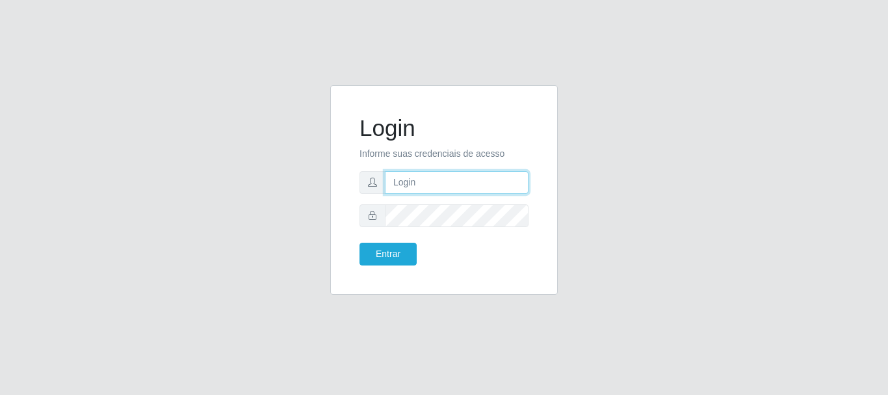
click at [410, 182] on input "text" at bounding box center [457, 182] width 144 height 23
type input "ritaiwof@B5"
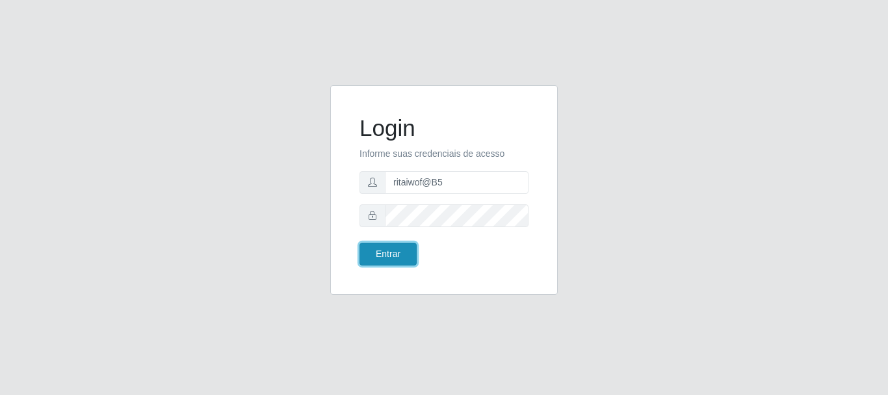
click at [387, 248] on button "Entrar" at bounding box center [388, 254] width 57 height 23
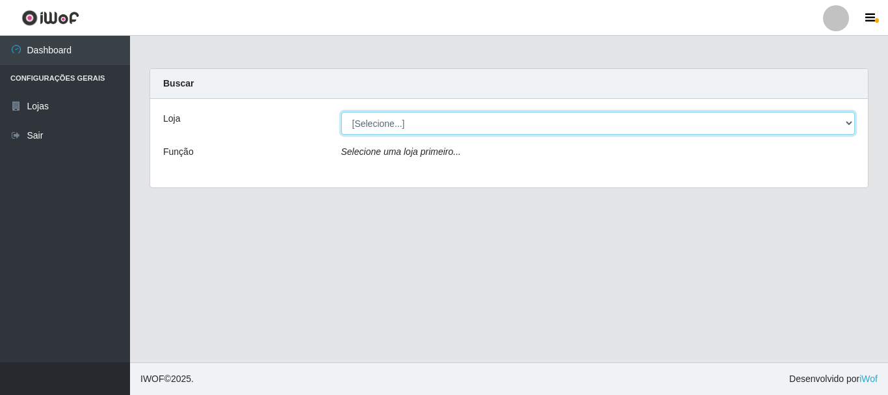
click at [851, 124] on select "[Selecione...] Bemais Supermercados - B5 Anatólia" at bounding box center [598, 123] width 514 height 23
select select "405"
click at [341, 112] on select "[Selecione...] Bemais Supermercados - B5 Anatólia" at bounding box center [598, 123] width 514 height 23
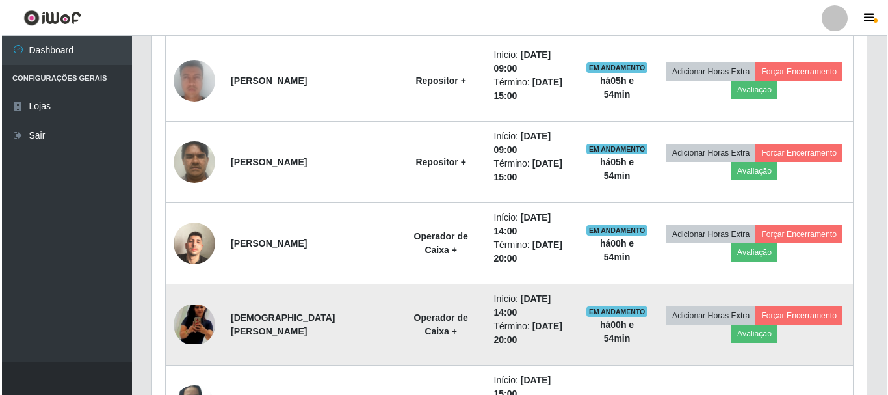
scroll to position [416, 0]
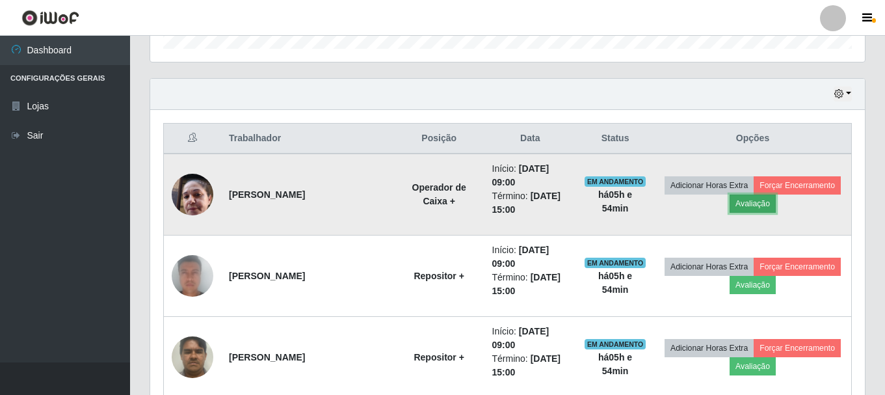
click at [760, 198] on button "Avaliação" at bounding box center [753, 203] width 46 height 18
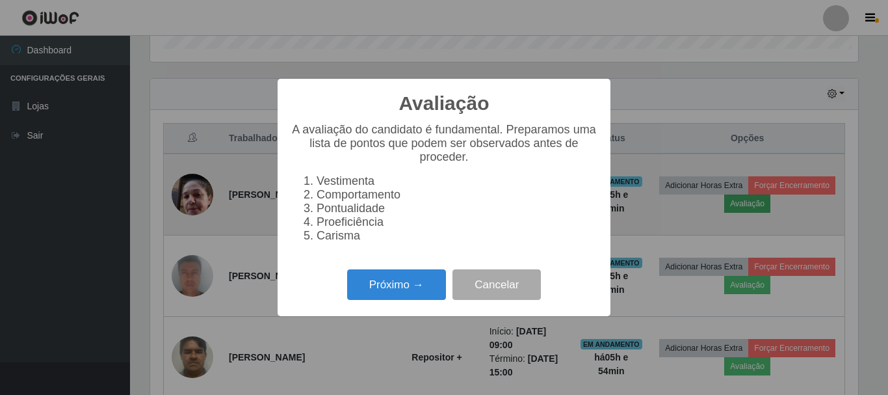
scroll to position [270, 708]
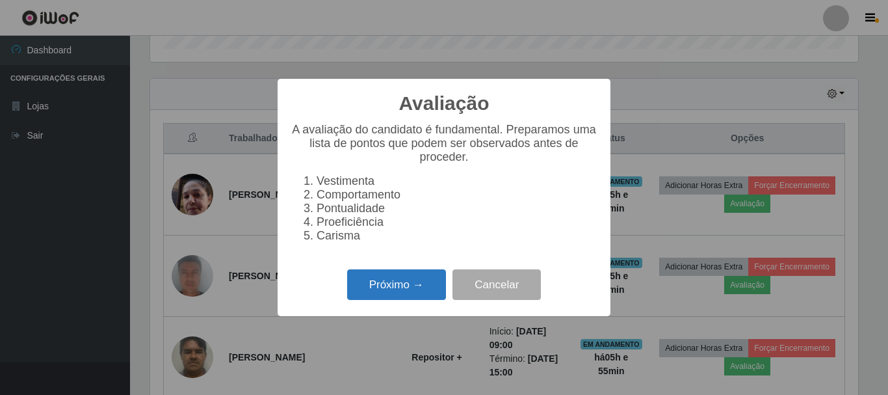
click at [422, 288] on button "Próximo →" at bounding box center [396, 284] width 99 height 31
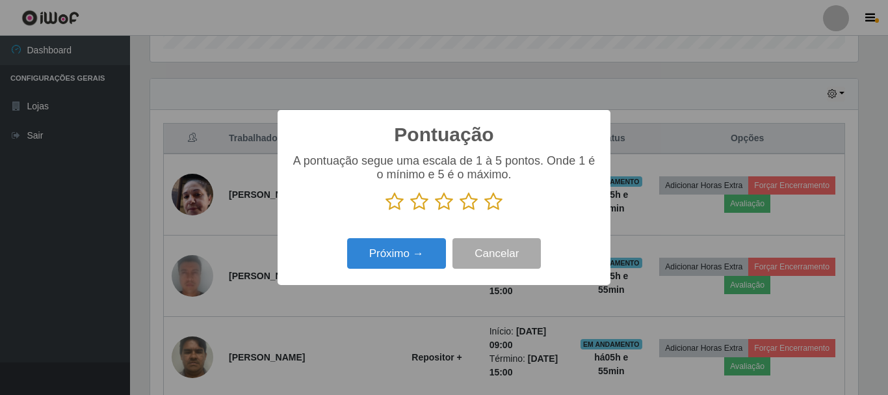
scroll to position [650071, 649633]
click at [494, 204] on icon at bounding box center [494, 202] width 18 height 20
click at [485, 211] on input "radio" at bounding box center [485, 211] width 0 height 0
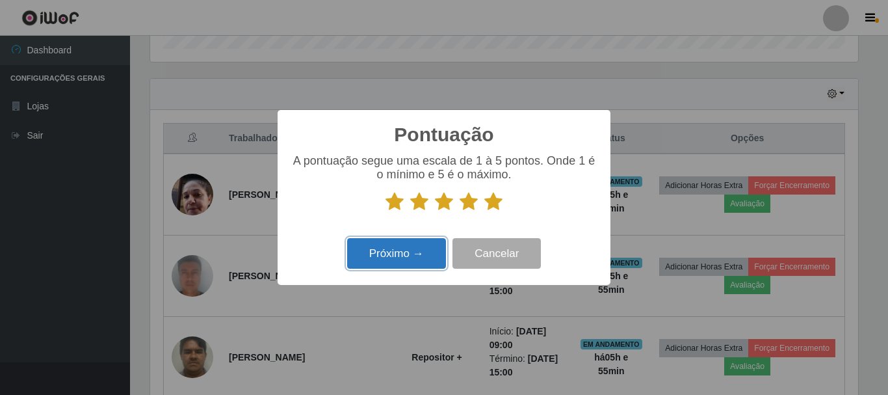
click at [418, 247] on button "Próximo →" at bounding box center [396, 253] width 99 height 31
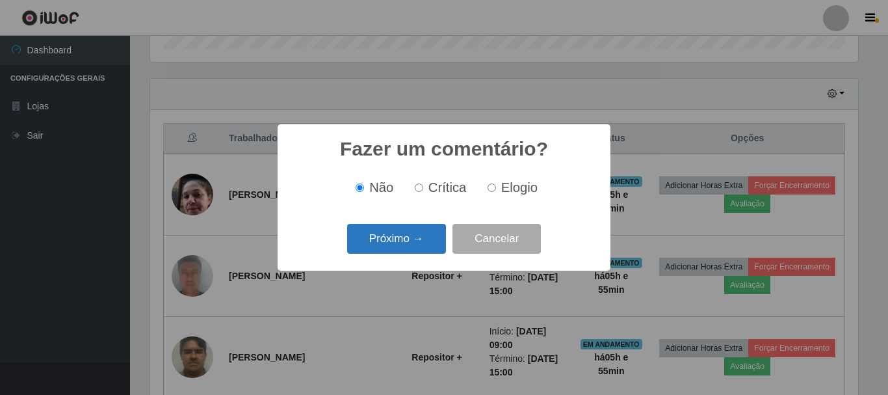
click at [430, 242] on button "Próximo →" at bounding box center [396, 239] width 99 height 31
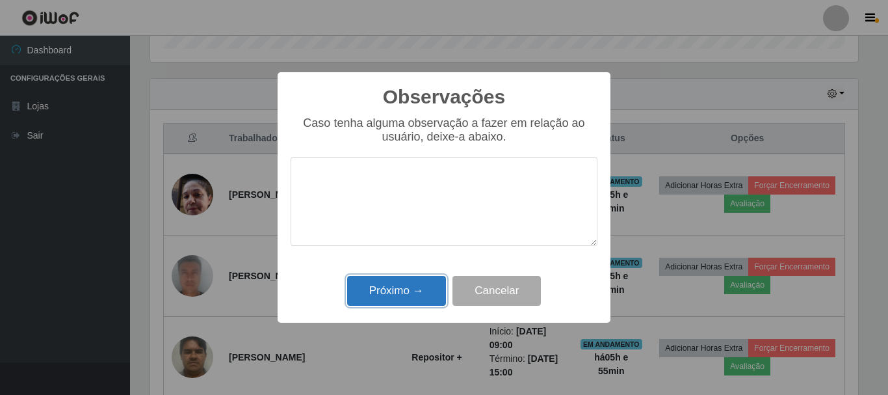
click at [418, 291] on button "Próximo →" at bounding box center [396, 291] width 99 height 31
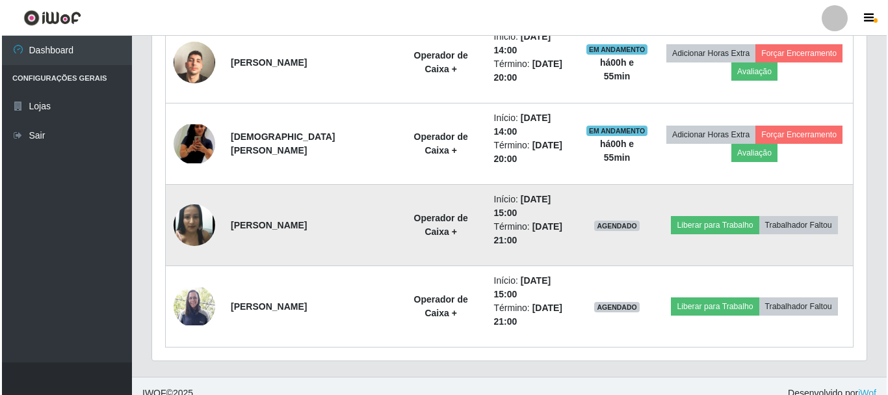
scroll to position [806, 0]
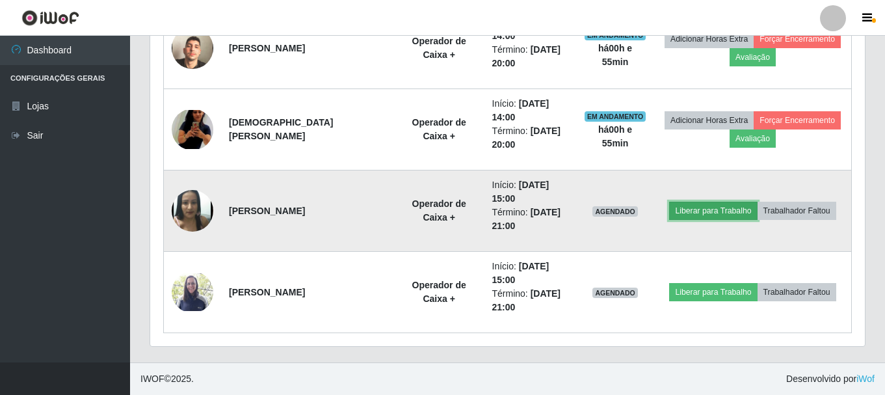
click at [679, 216] on button "Liberar para Trabalho" at bounding box center [713, 211] width 88 height 18
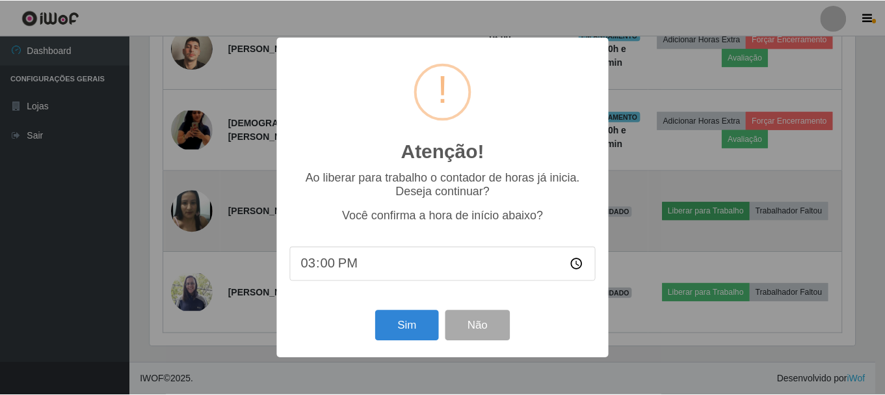
scroll to position [270, 708]
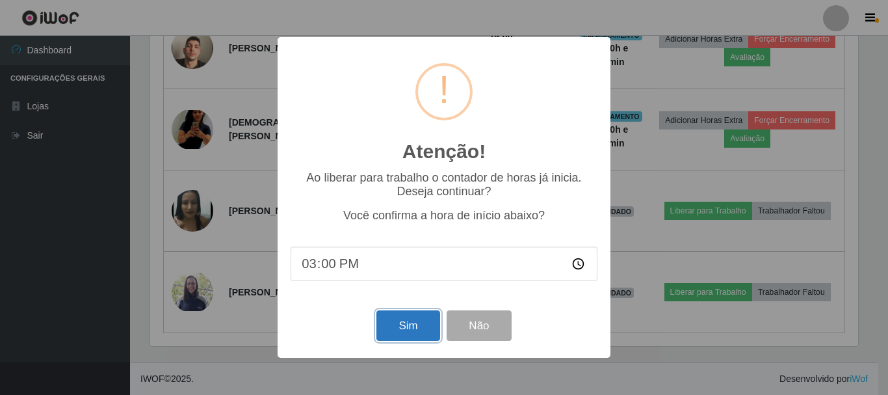
click at [419, 334] on button "Sim" at bounding box center [408, 325] width 63 height 31
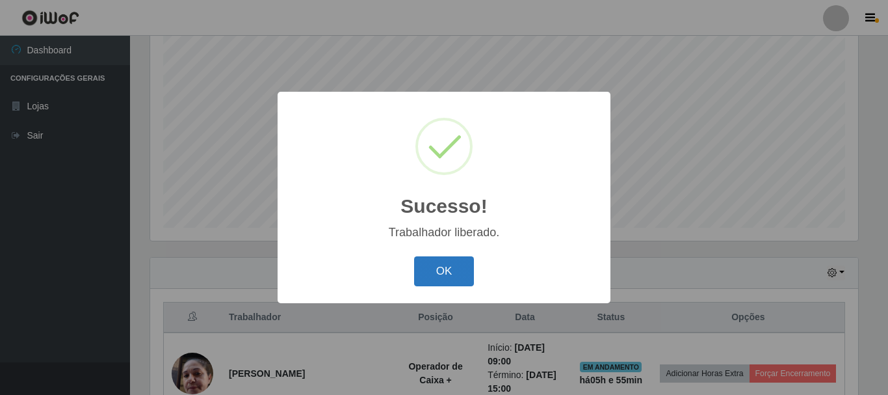
click at [445, 286] on button "OK" at bounding box center [444, 271] width 60 height 31
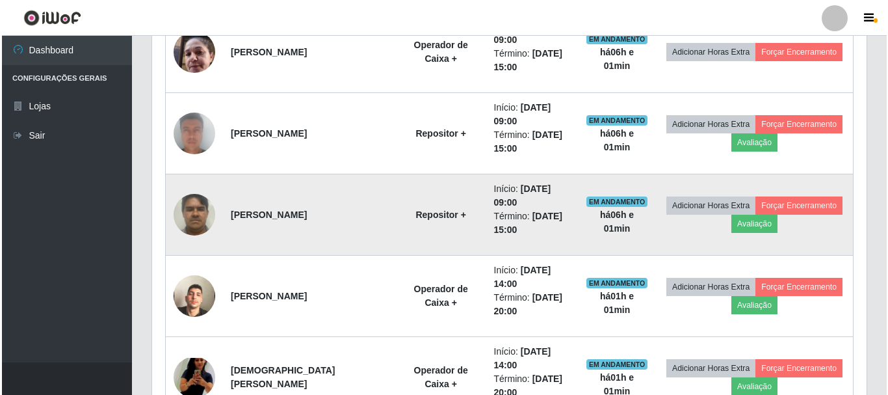
scroll to position [563, 0]
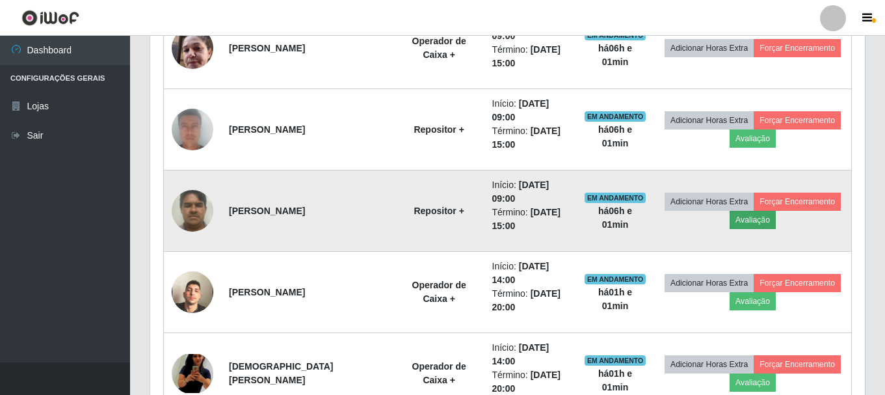
drag, startPoint x: 725, startPoint y: 220, endPoint x: 738, endPoint y: 221, distance: 13.0
click at [726, 220] on td "Adicionar Horas Extra Forçar Encerramento Avaliação" at bounding box center [752, 210] width 197 height 81
click at [739, 221] on button "Avaliação" at bounding box center [753, 220] width 46 height 18
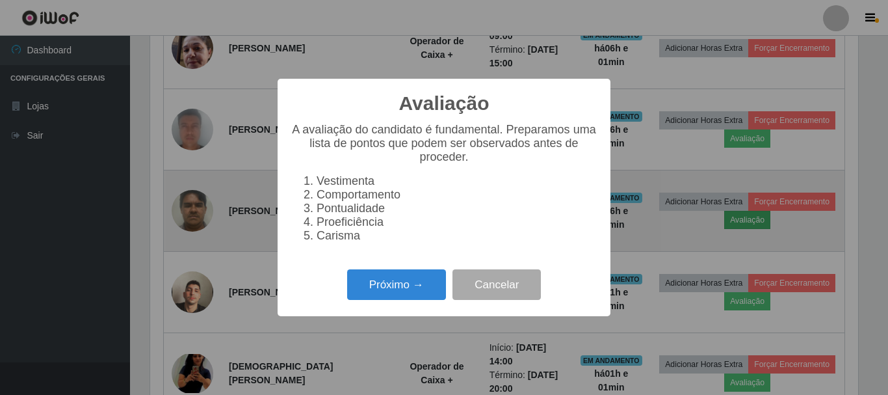
scroll to position [270, 708]
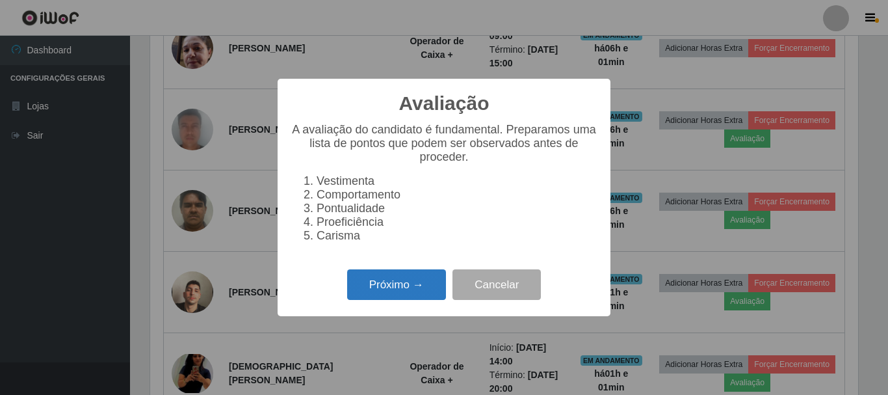
click at [405, 289] on button "Próximo →" at bounding box center [396, 284] width 99 height 31
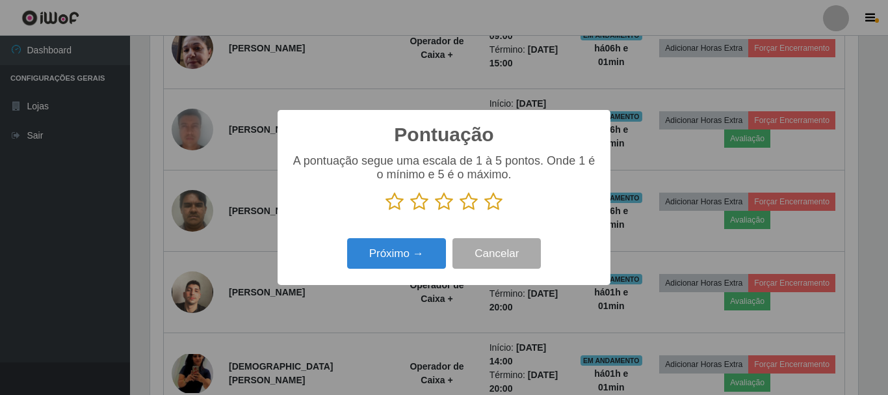
scroll to position [650071, 649633]
click at [494, 202] on icon at bounding box center [494, 202] width 18 height 20
click at [485, 211] on input "radio" at bounding box center [485, 211] width 0 height 0
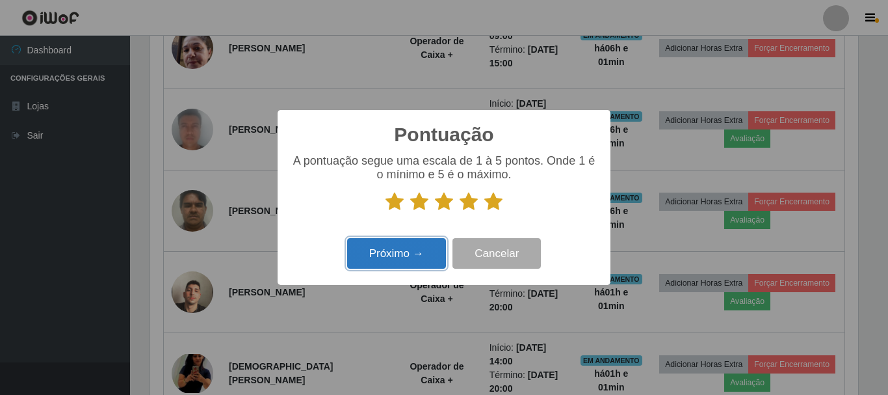
click at [429, 243] on button "Próximo →" at bounding box center [396, 253] width 99 height 31
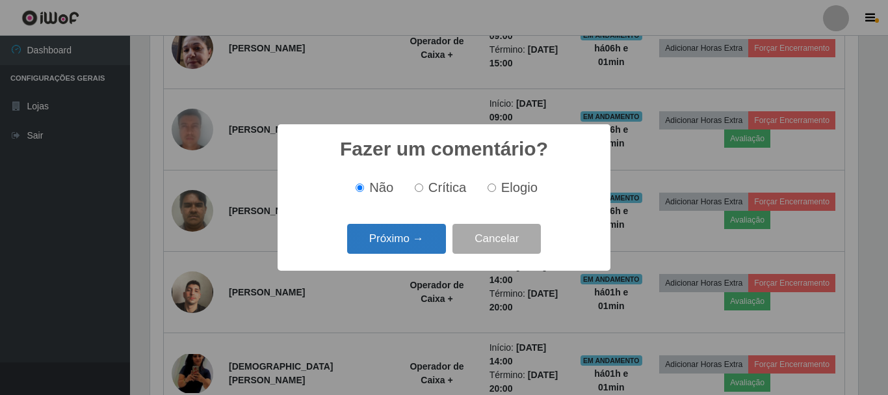
click at [434, 242] on button "Próximo →" at bounding box center [396, 239] width 99 height 31
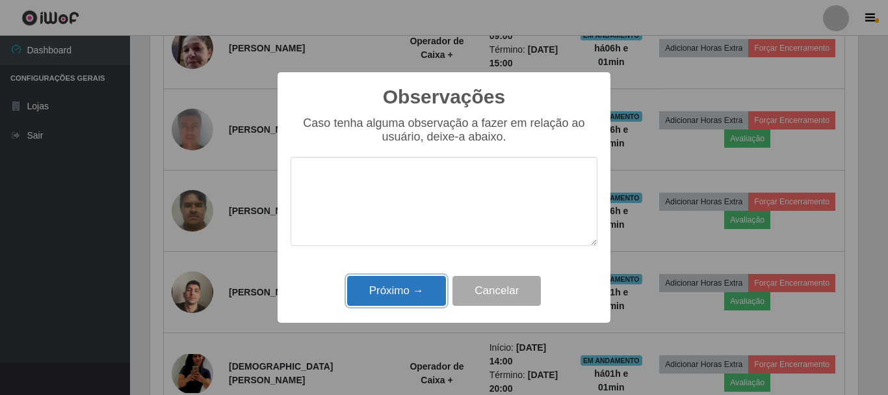
click at [418, 284] on button "Próximo →" at bounding box center [396, 291] width 99 height 31
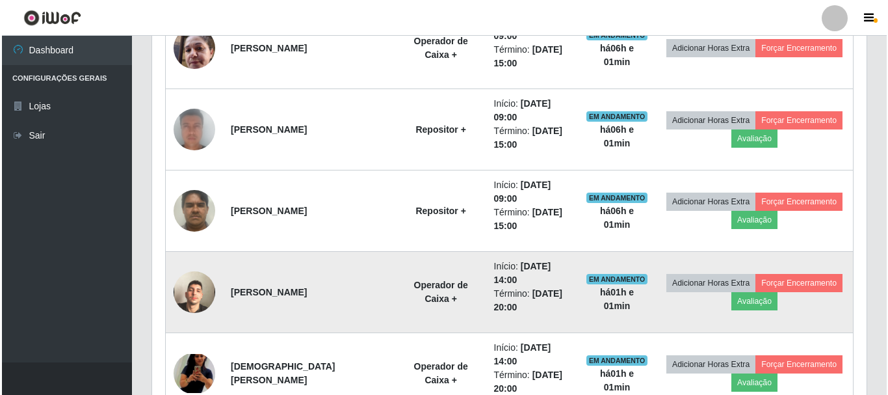
scroll to position [270, 715]
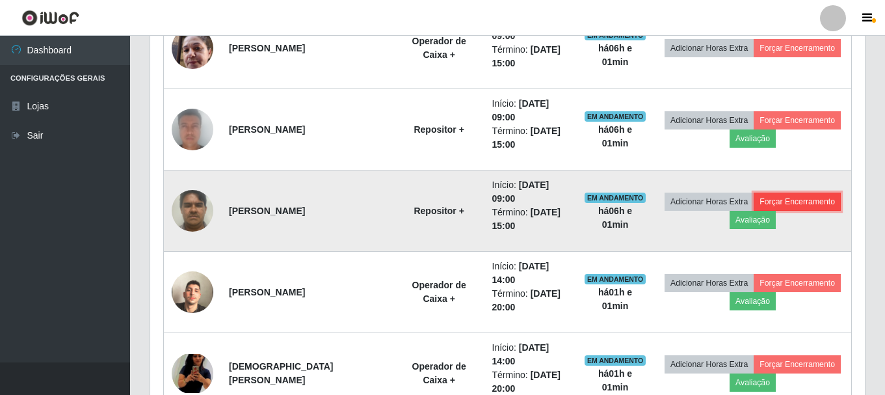
click at [787, 204] on button "Forçar Encerramento" at bounding box center [797, 202] width 87 height 18
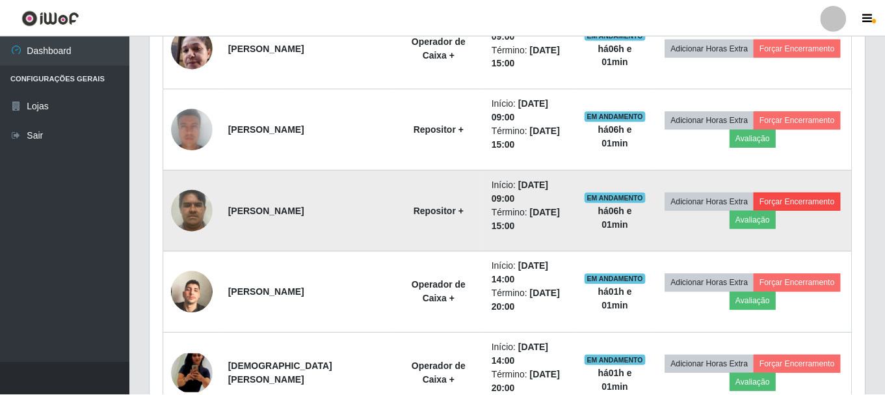
scroll to position [270, 708]
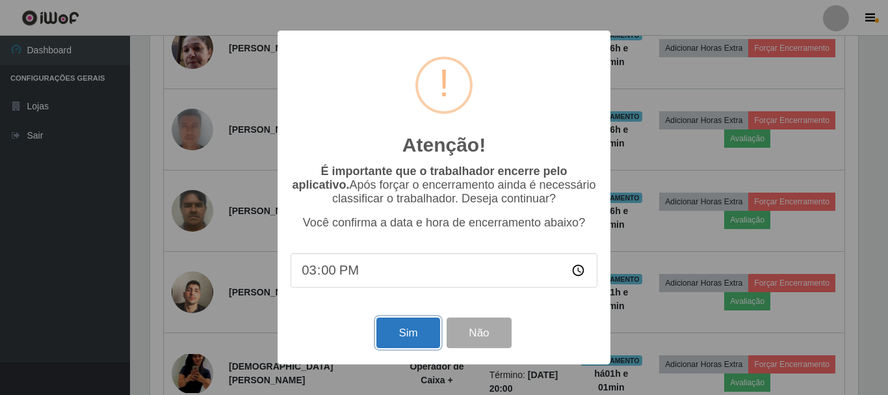
click at [393, 325] on button "Sim" at bounding box center [408, 332] width 63 height 31
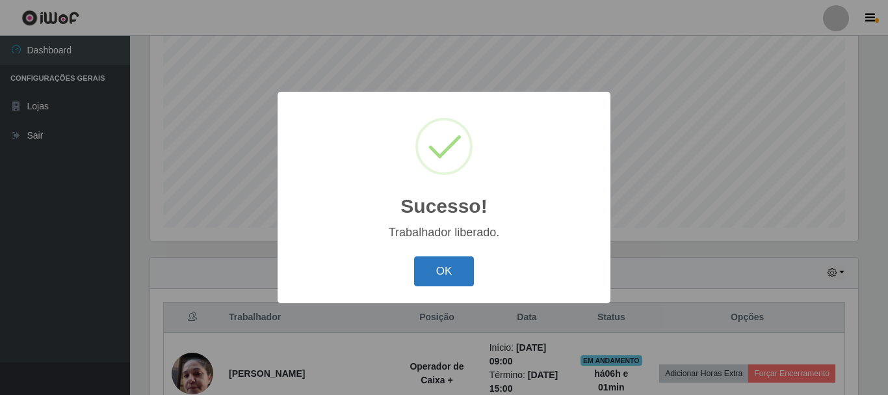
click at [432, 271] on button "OK" at bounding box center [444, 271] width 60 height 31
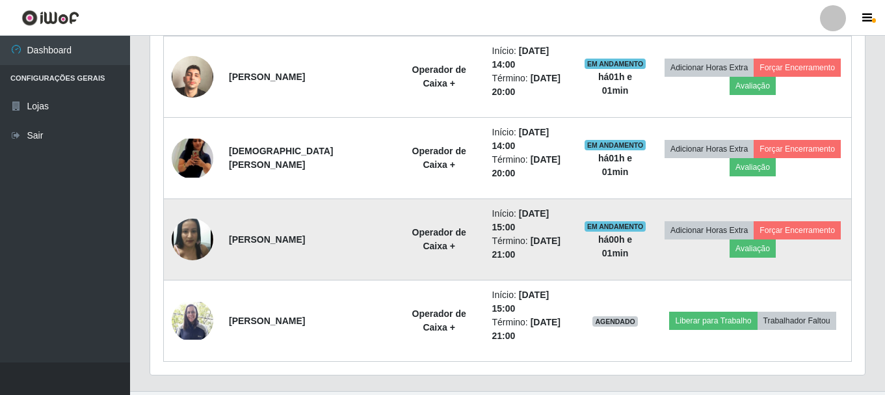
scroll to position [725, 0]
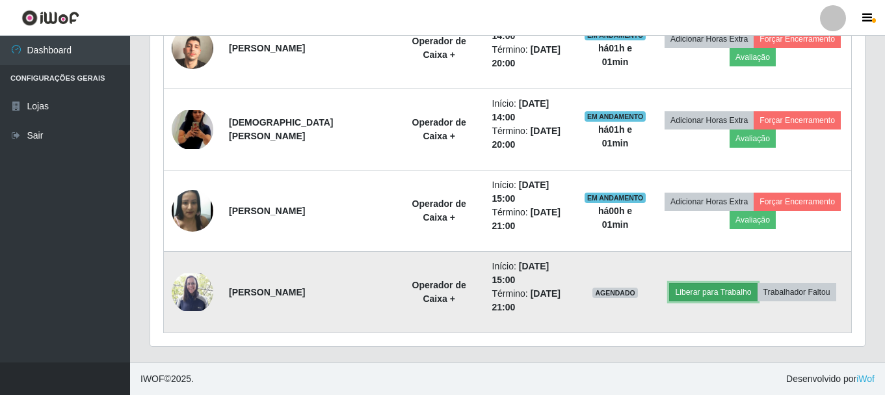
click at [717, 293] on button "Liberar para Trabalho" at bounding box center [713, 292] width 88 height 18
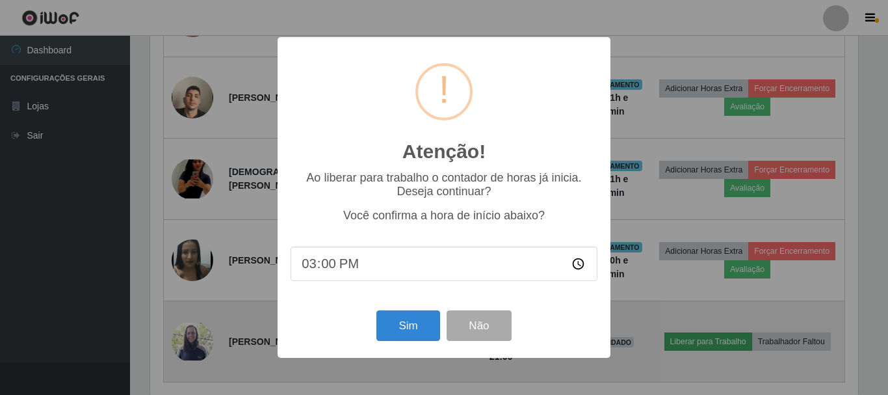
scroll to position [270, 708]
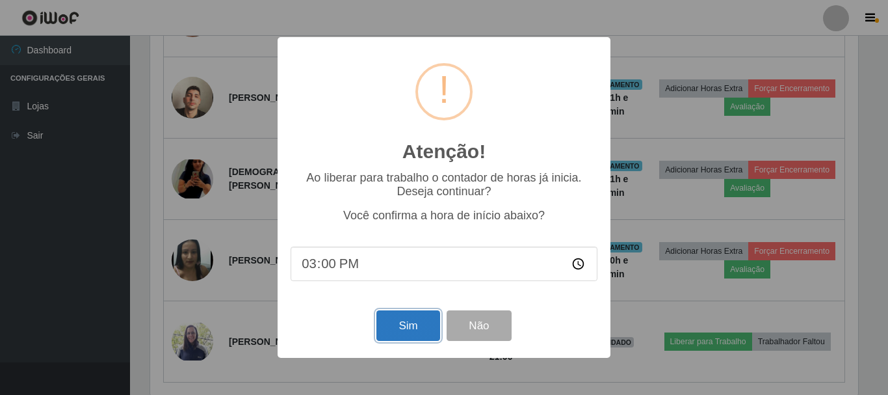
click at [425, 325] on button "Sim" at bounding box center [408, 325] width 63 height 31
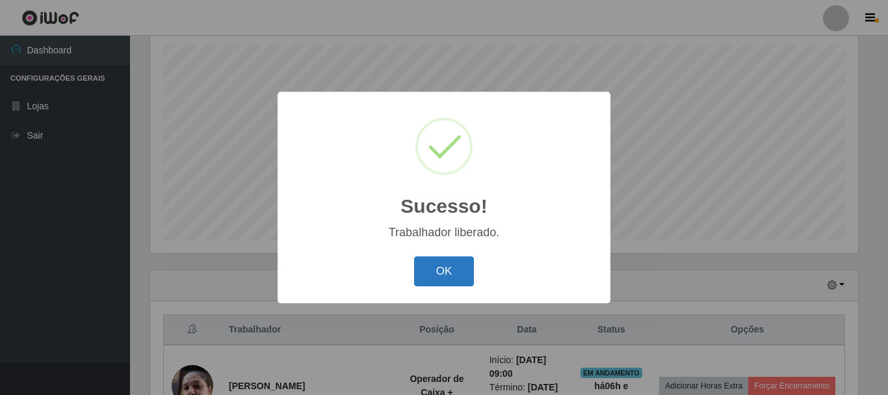
click at [459, 265] on button "OK" at bounding box center [444, 271] width 60 height 31
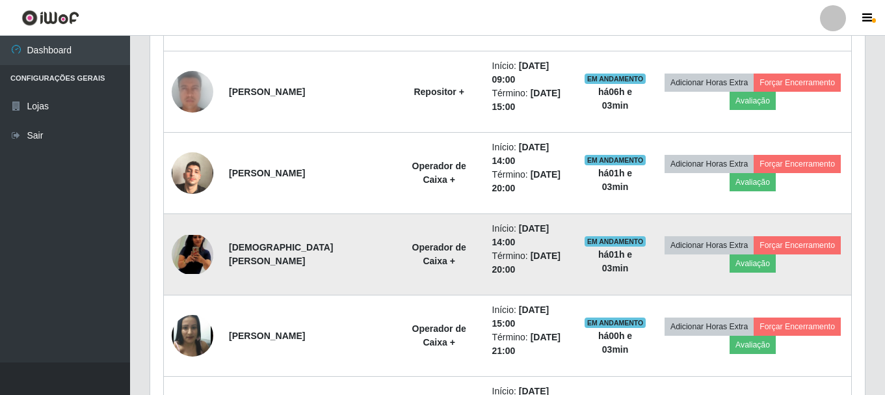
scroll to position [615, 0]
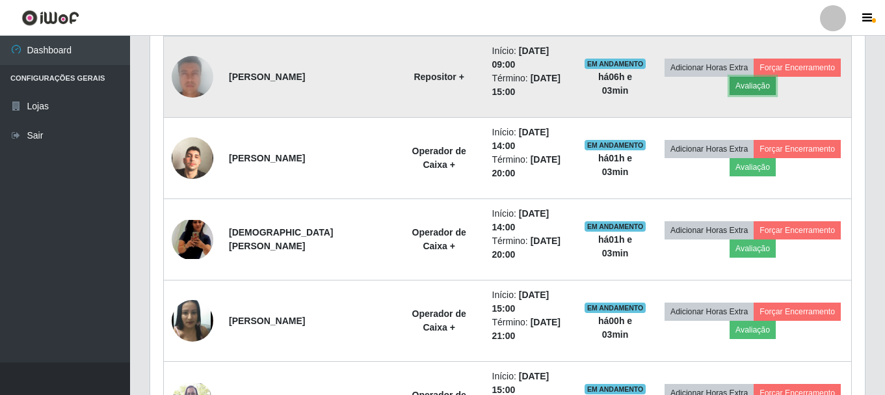
click at [748, 89] on button "Avaliação" at bounding box center [753, 86] width 46 height 18
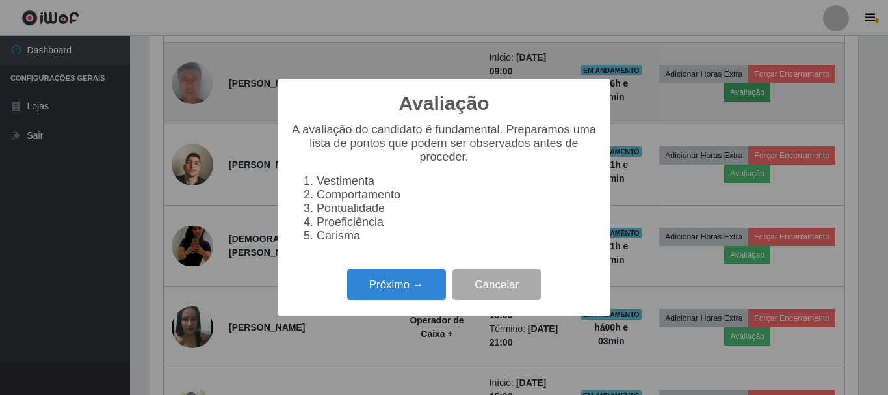
scroll to position [270, 708]
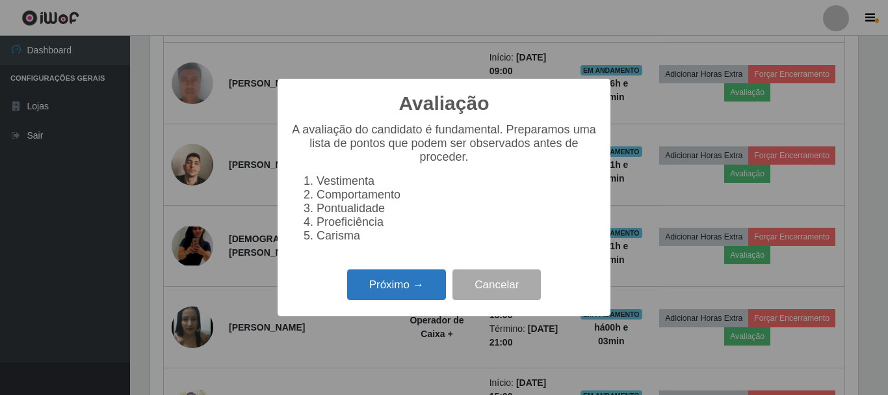
click at [371, 297] on button "Próximo →" at bounding box center [396, 284] width 99 height 31
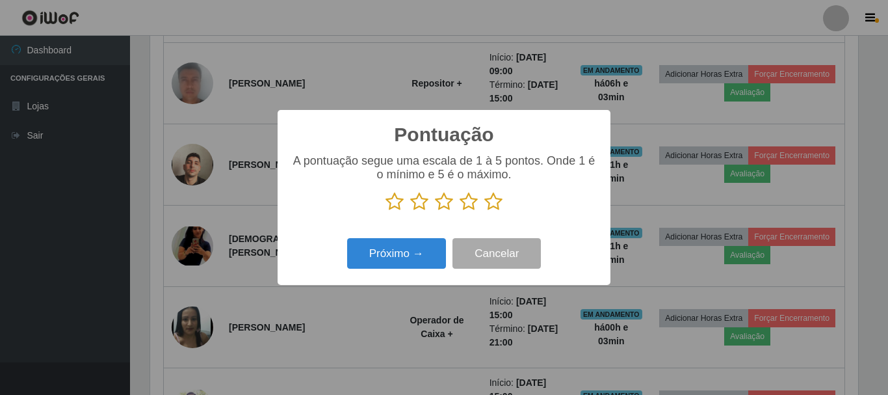
scroll to position [650071, 649633]
click at [498, 208] on icon at bounding box center [494, 202] width 18 height 20
click at [485, 211] on input "radio" at bounding box center [485, 211] width 0 height 0
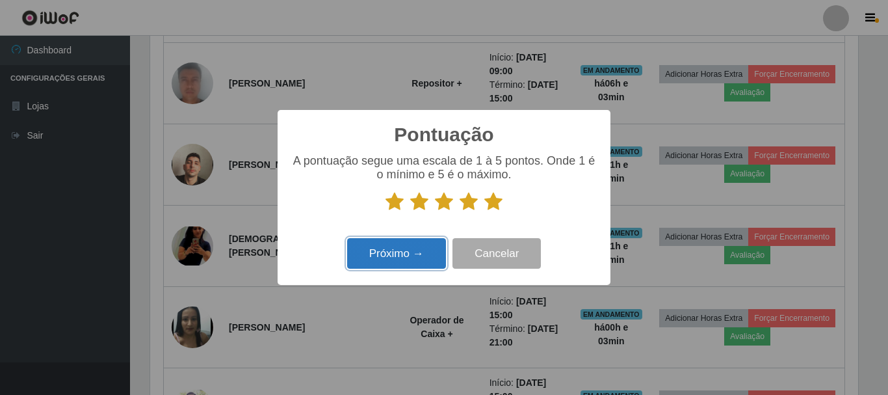
click at [431, 254] on button "Próximo →" at bounding box center [396, 253] width 99 height 31
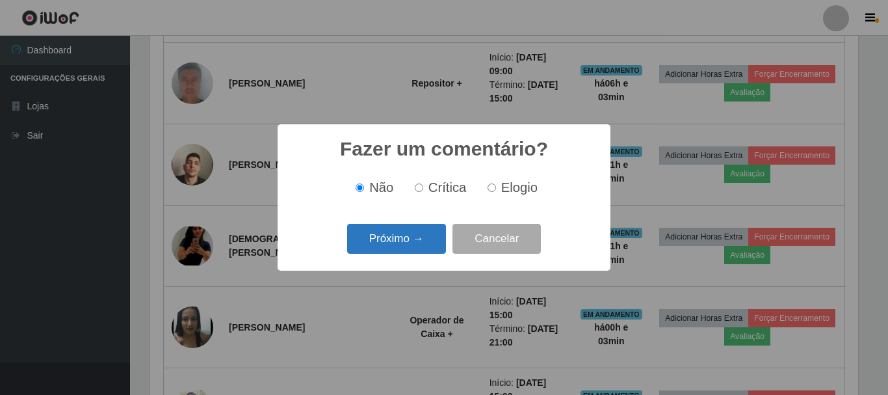
click at [435, 239] on button "Próximo →" at bounding box center [396, 239] width 99 height 31
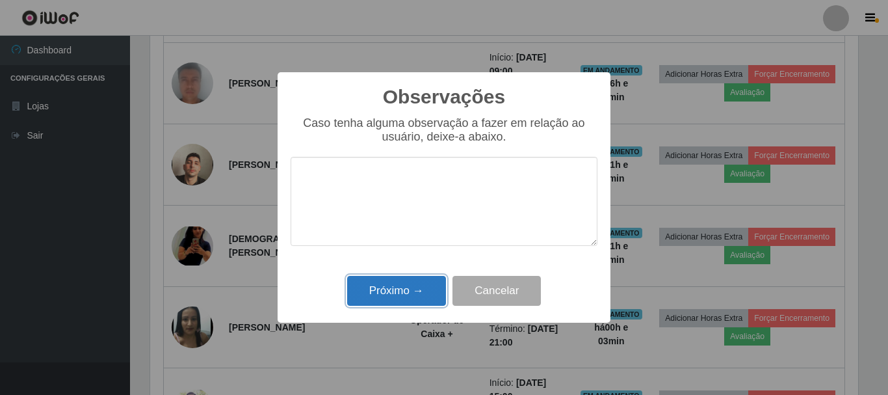
click at [427, 295] on button "Próximo →" at bounding box center [396, 291] width 99 height 31
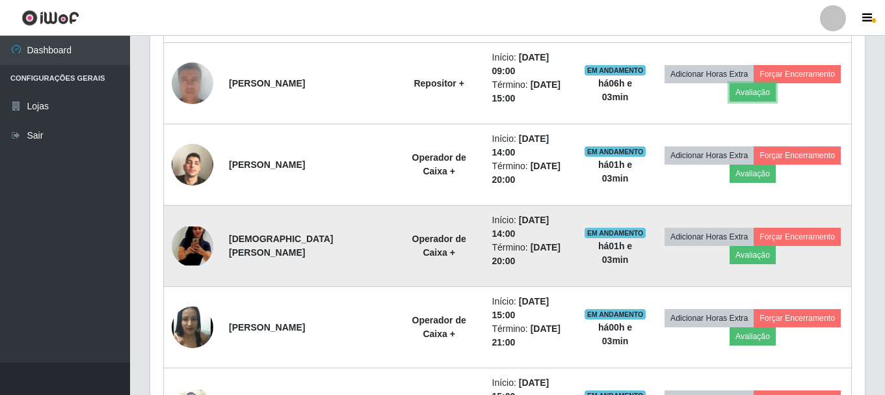
scroll to position [270, 715]
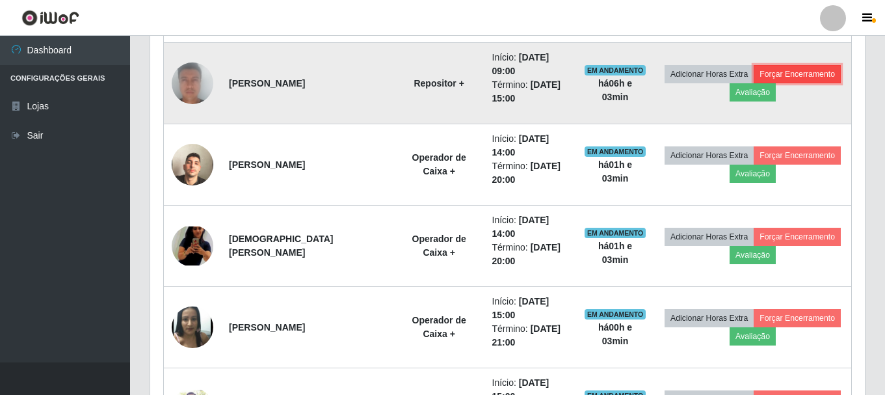
click at [769, 72] on button "Forçar Encerramento" at bounding box center [797, 74] width 87 height 18
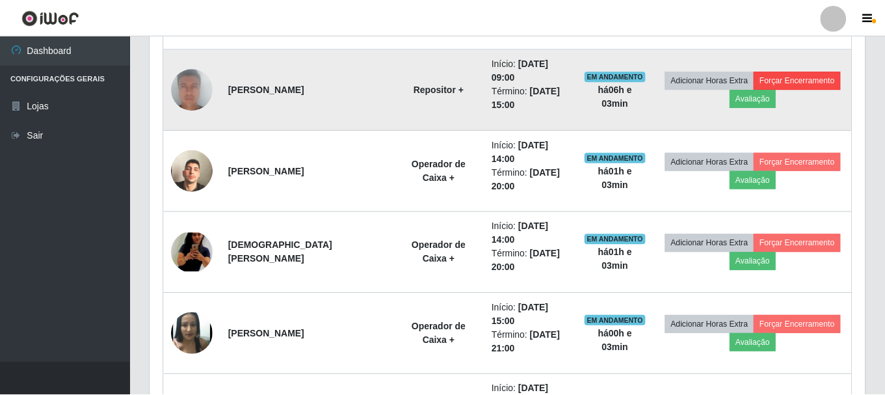
scroll to position [270, 708]
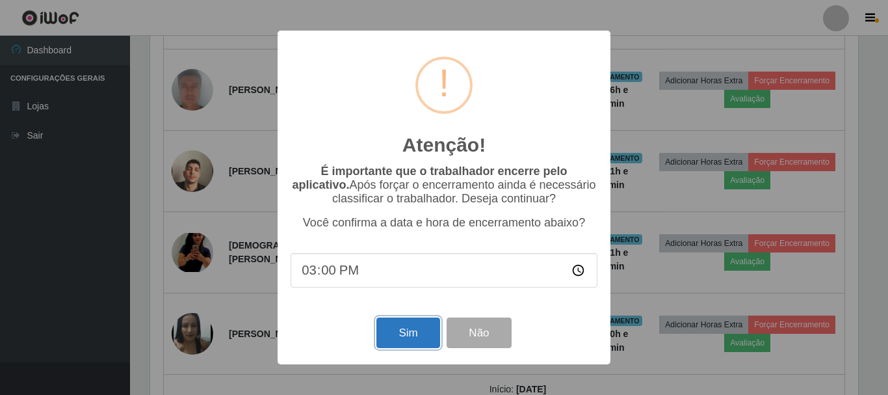
click at [431, 341] on button "Sim" at bounding box center [408, 332] width 63 height 31
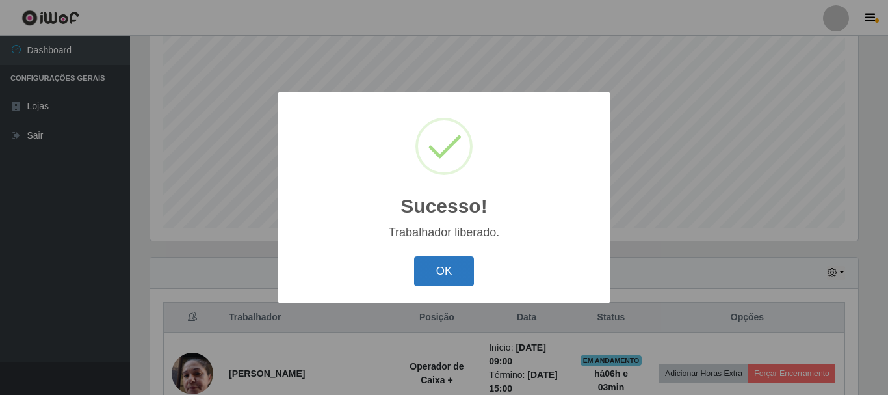
click at [445, 258] on button "OK" at bounding box center [444, 271] width 60 height 31
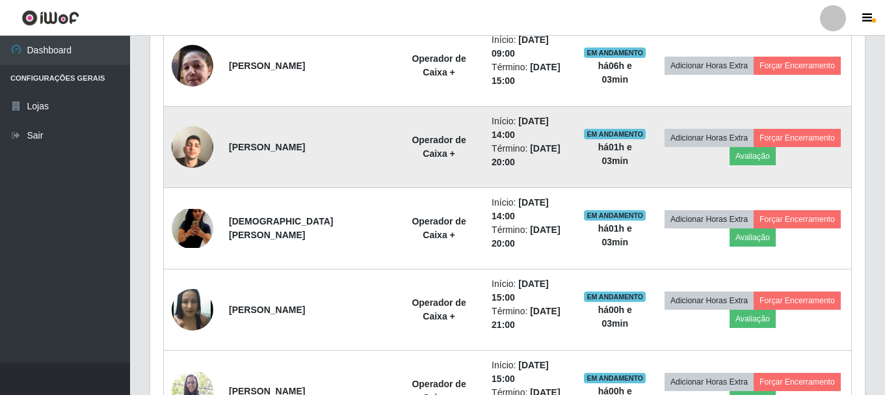
scroll to position [628, 0]
